Goal: Task Accomplishment & Management: Complete application form

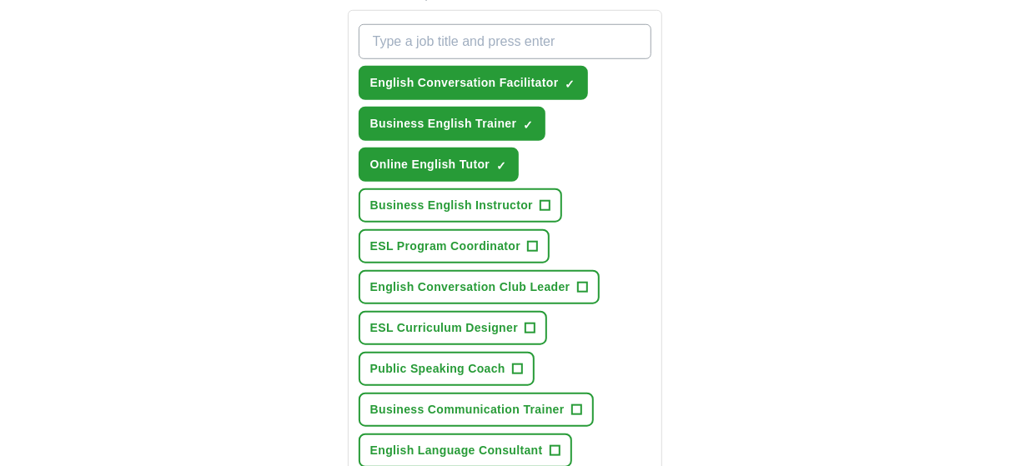
scroll to position [667, 0]
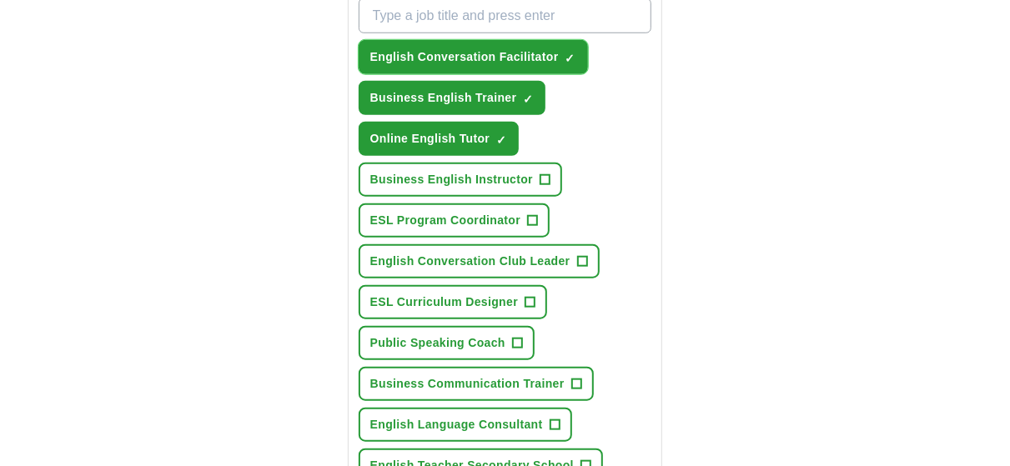
click at [495, 66] on span "English Conversation Facilitator" at bounding box center [464, 57] width 188 height 18
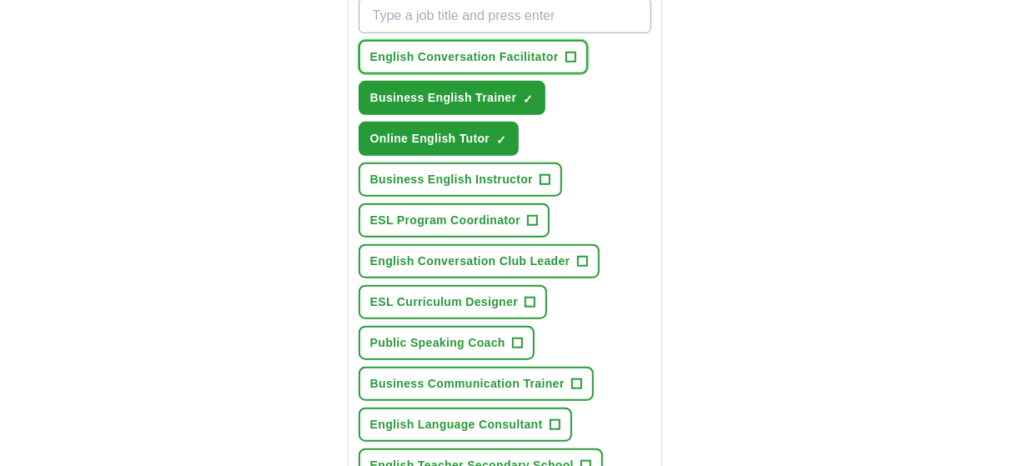
click at [495, 66] on span "English Conversation Facilitator" at bounding box center [464, 57] width 188 height 18
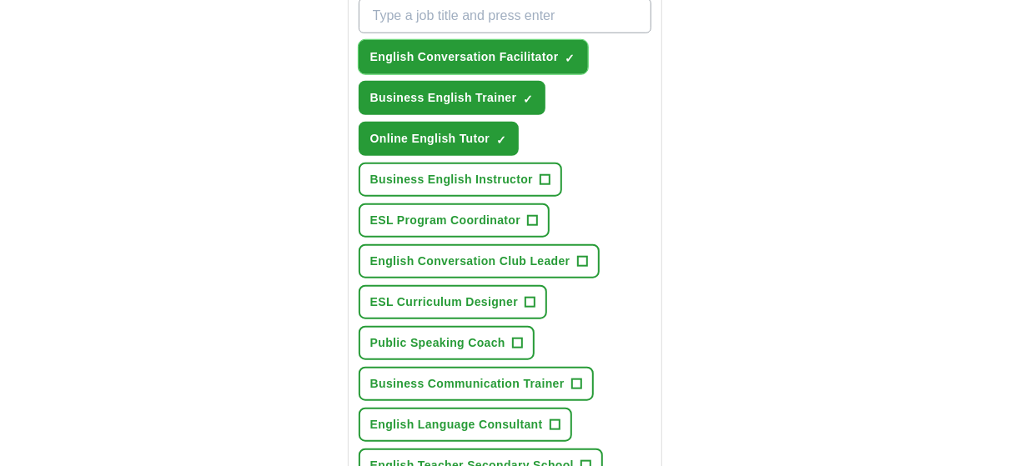
click at [499, 66] on span "English Conversation Facilitator" at bounding box center [464, 57] width 188 height 18
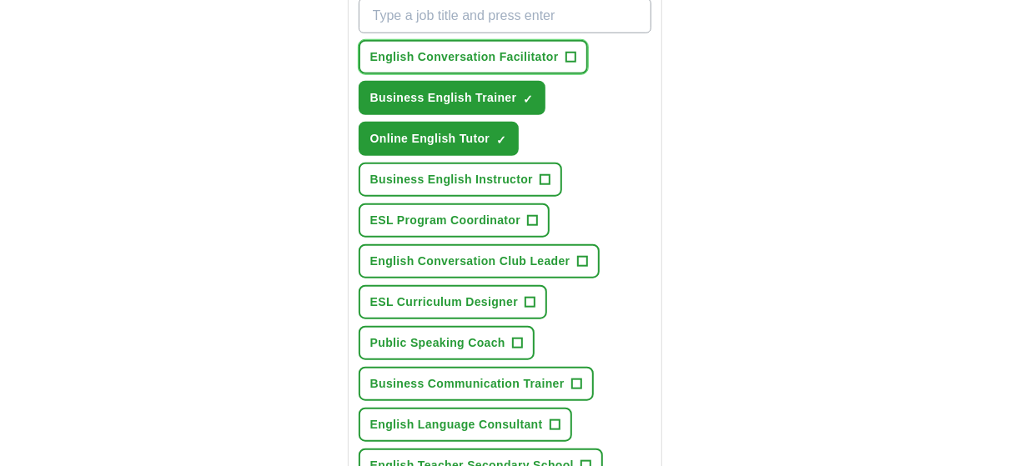
click at [511, 66] on span "English Conversation Facilitator" at bounding box center [464, 57] width 188 height 18
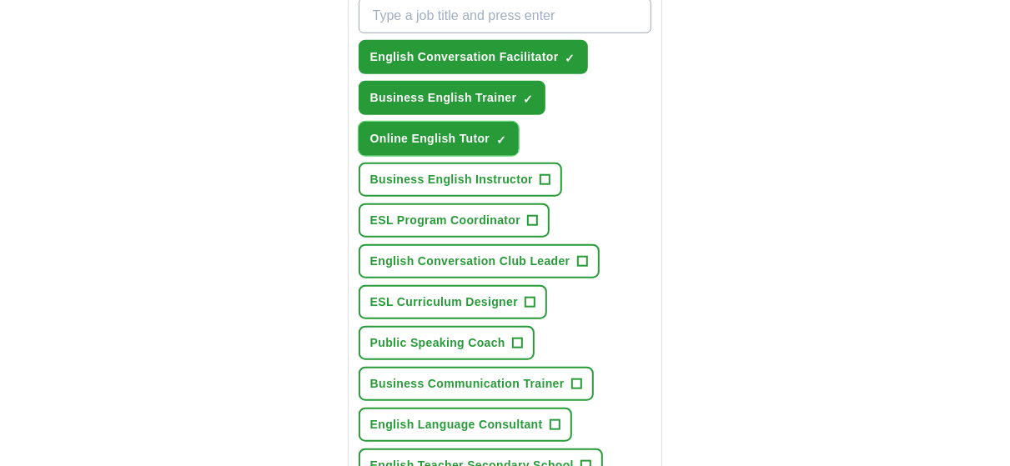
click at [507, 144] on span "✓ ×" at bounding box center [501, 139] width 11 height 10
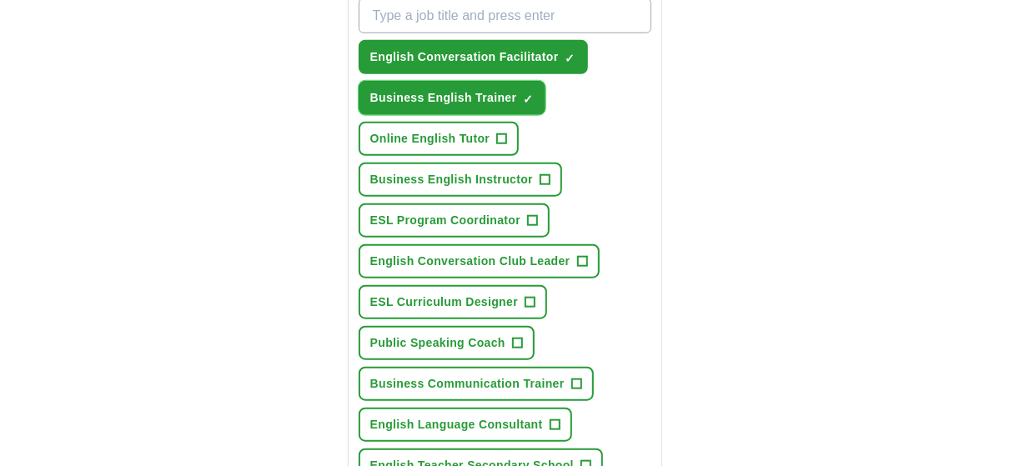
click at [0, 0] on span "×" at bounding box center [0, 0] width 0 height 0
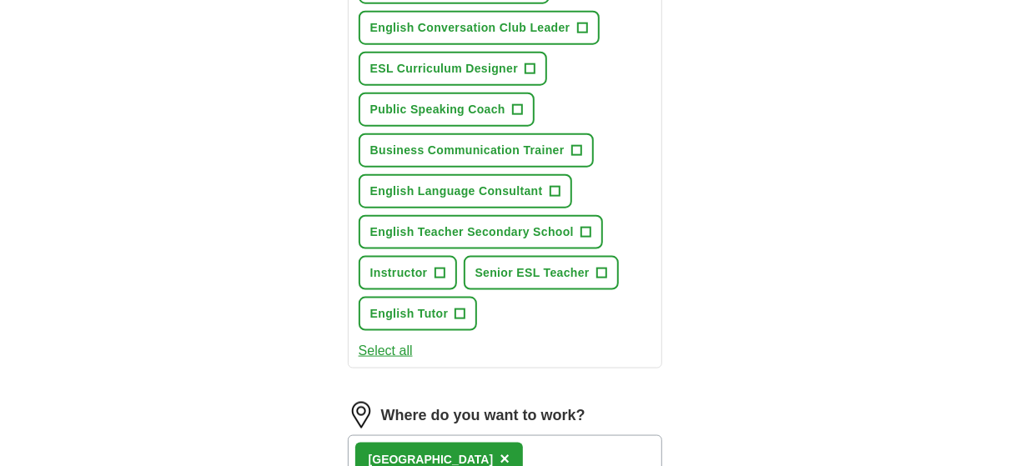
scroll to position [917, 0]
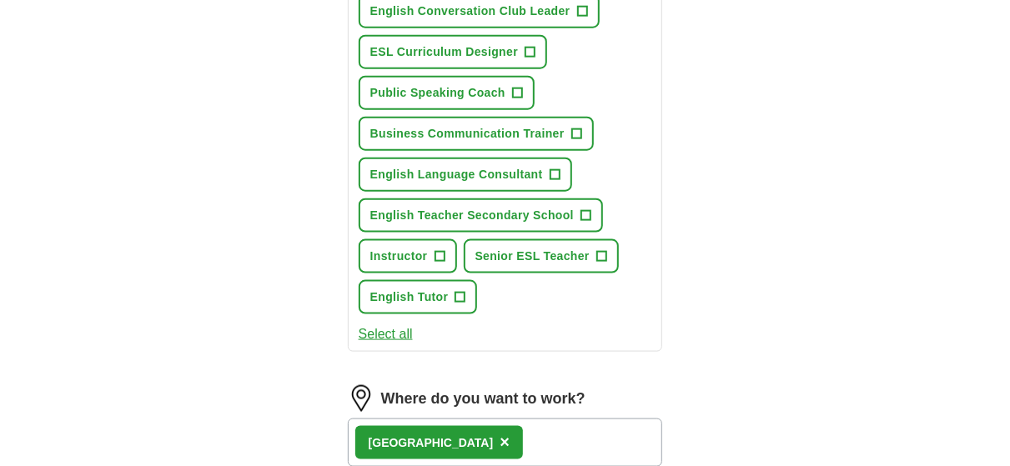
drag, startPoint x: 578, startPoint y: 344, endPoint x: 720, endPoint y: 403, distance: 154.4
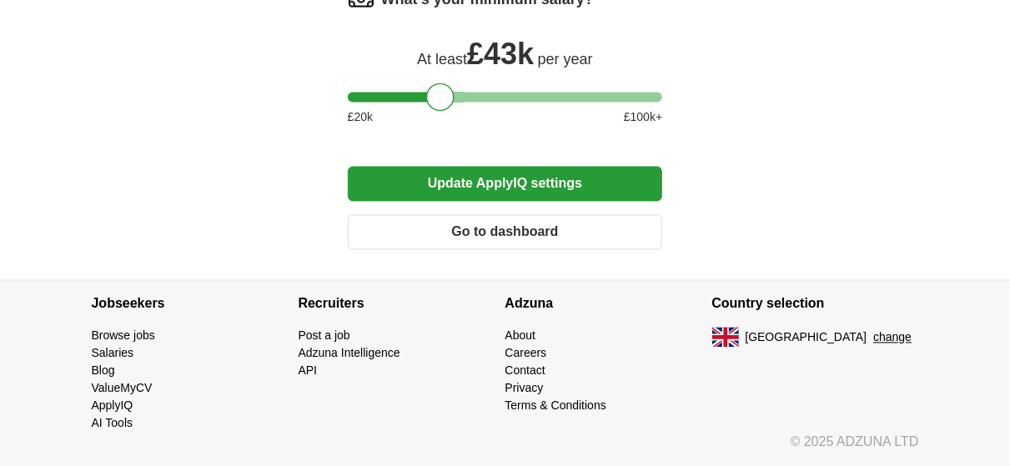
scroll to position [1918, 0]
click at [508, 202] on button "Update ApplyIQ settings" at bounding box center [505, 184] width 315 height 35
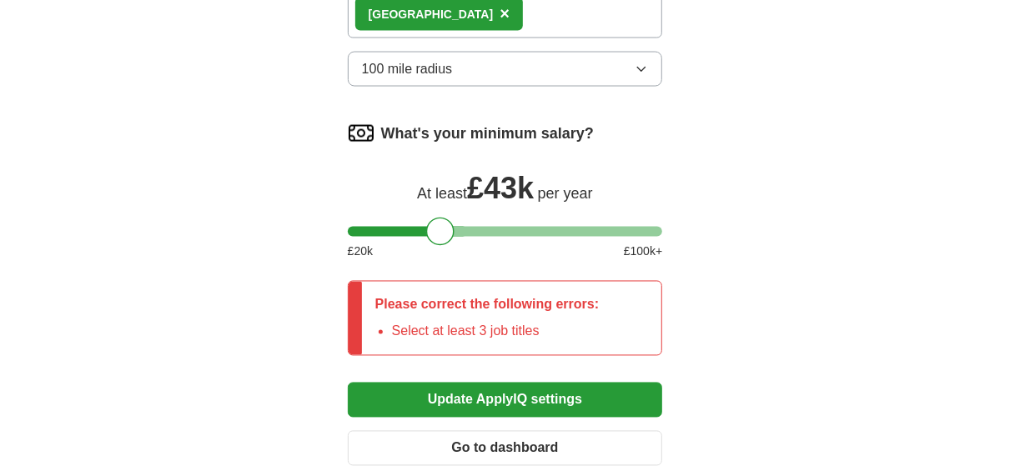
scroll to position [1359, 0]
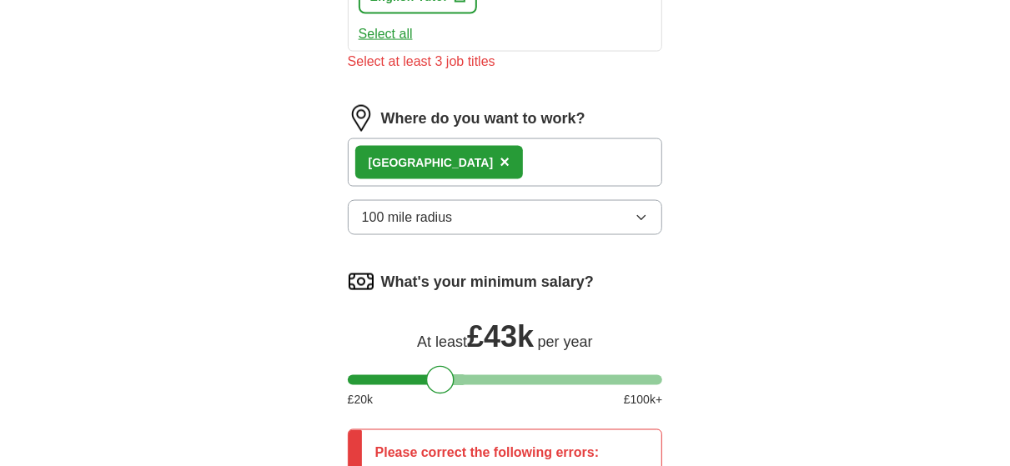
scroll to position [1192, 0]
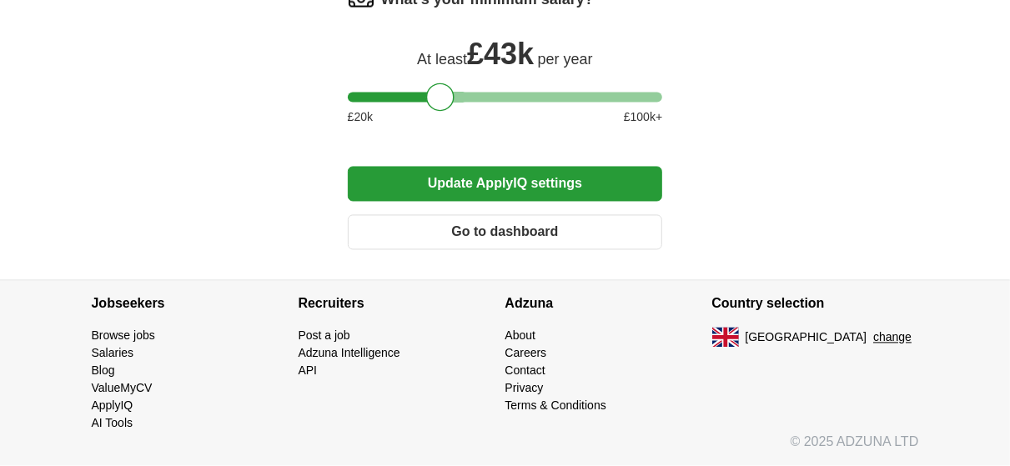
scroll to position [1859, 0]
click at [529, 202] on button "Update ApplyIQ settings" at bounding box center [505, 184] width 315 height 35
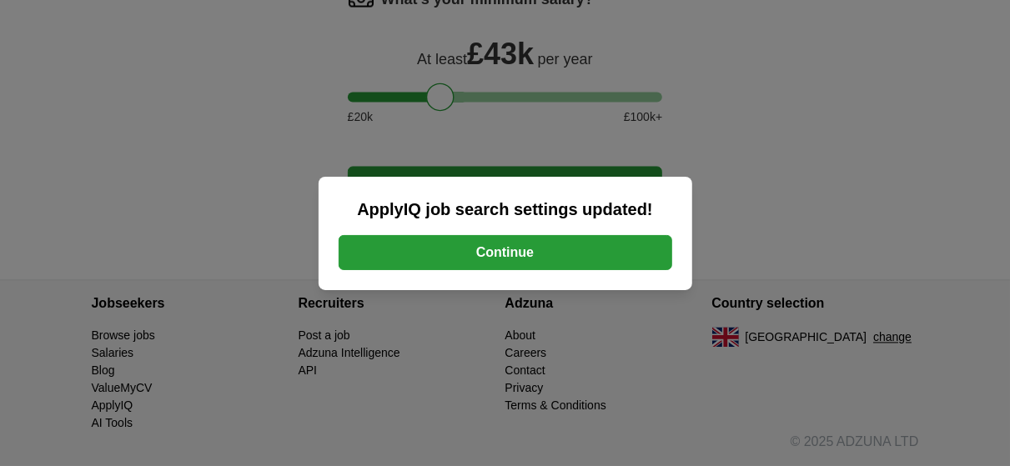
click at [509, 263] on button "Continue" at bounding box center [504, 252] width 333 height 35
